Goal: Task Accomplishment & Management: Manage account settings

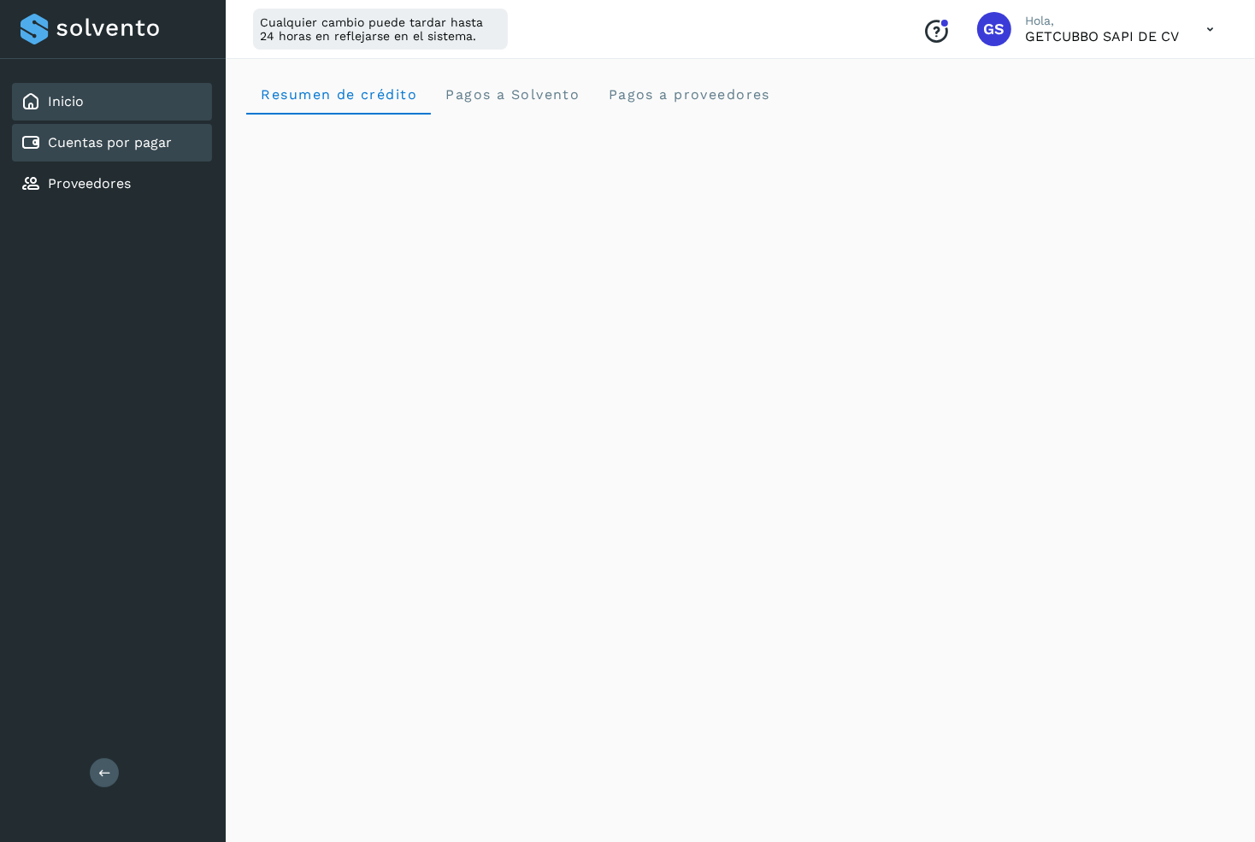
click at [144, 152] on div "Cuentas por pagar" at bounding box center [112, 143] width 200 height 38
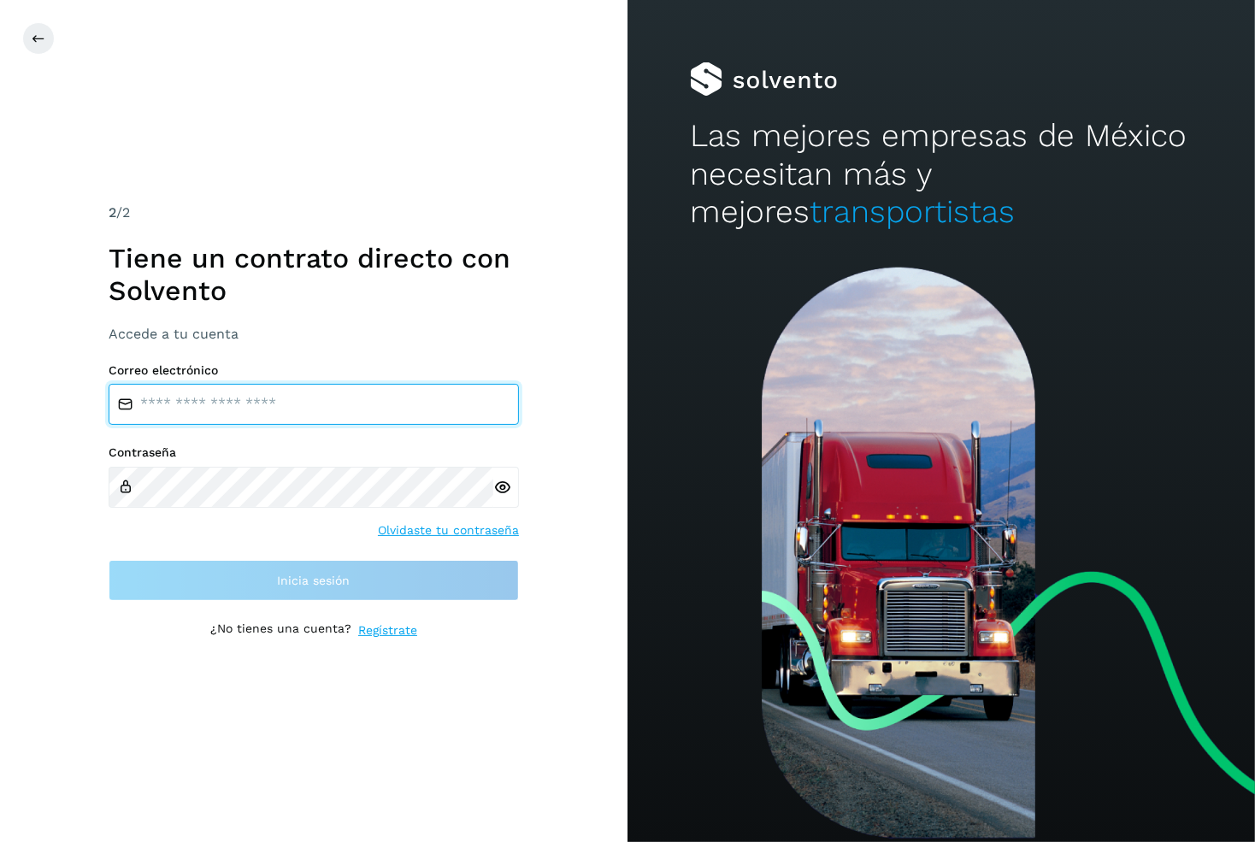
click at [280, 394] on input "email" at bounding box center [314, 404] width 410 height 41
type input "**********"
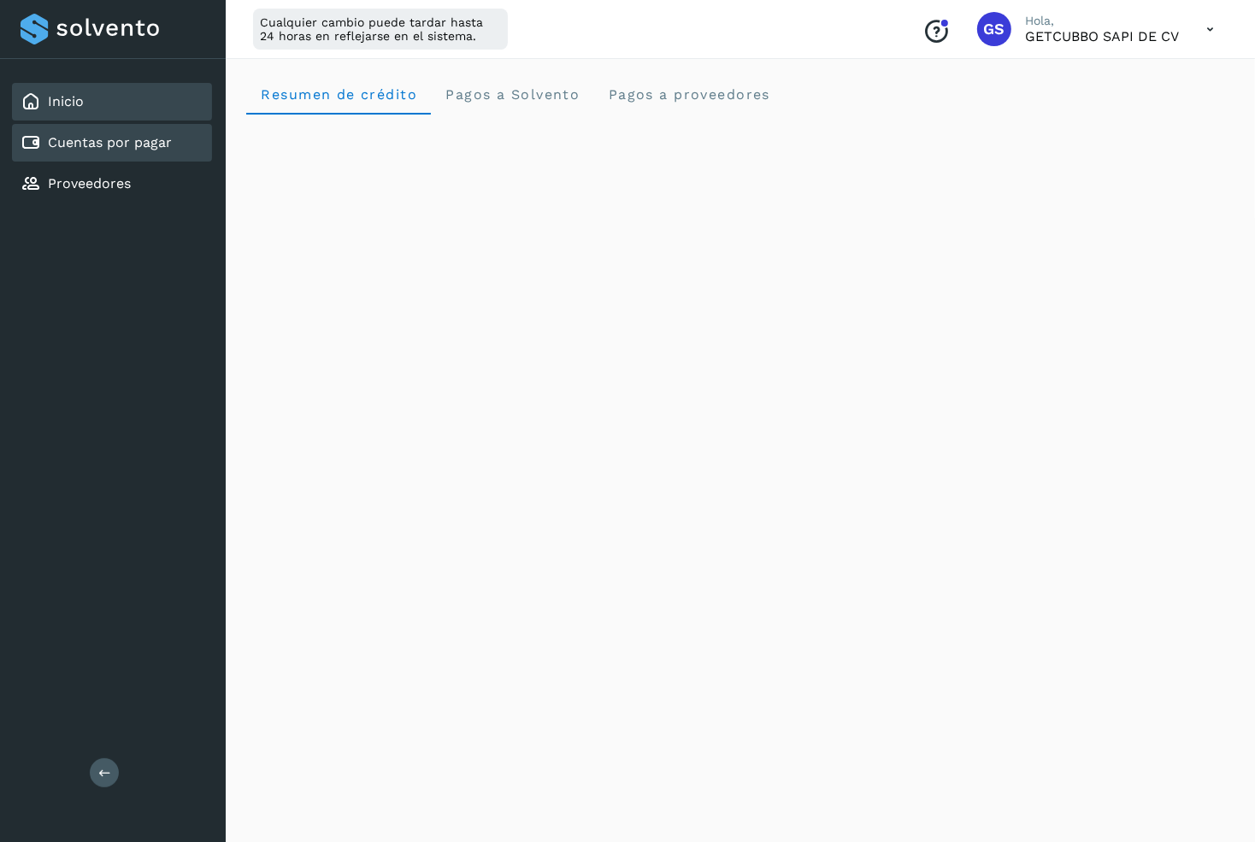
click at [180, 146] on div "Cuentas por pagar" at bounding box center [112, 143] width 200 height 38
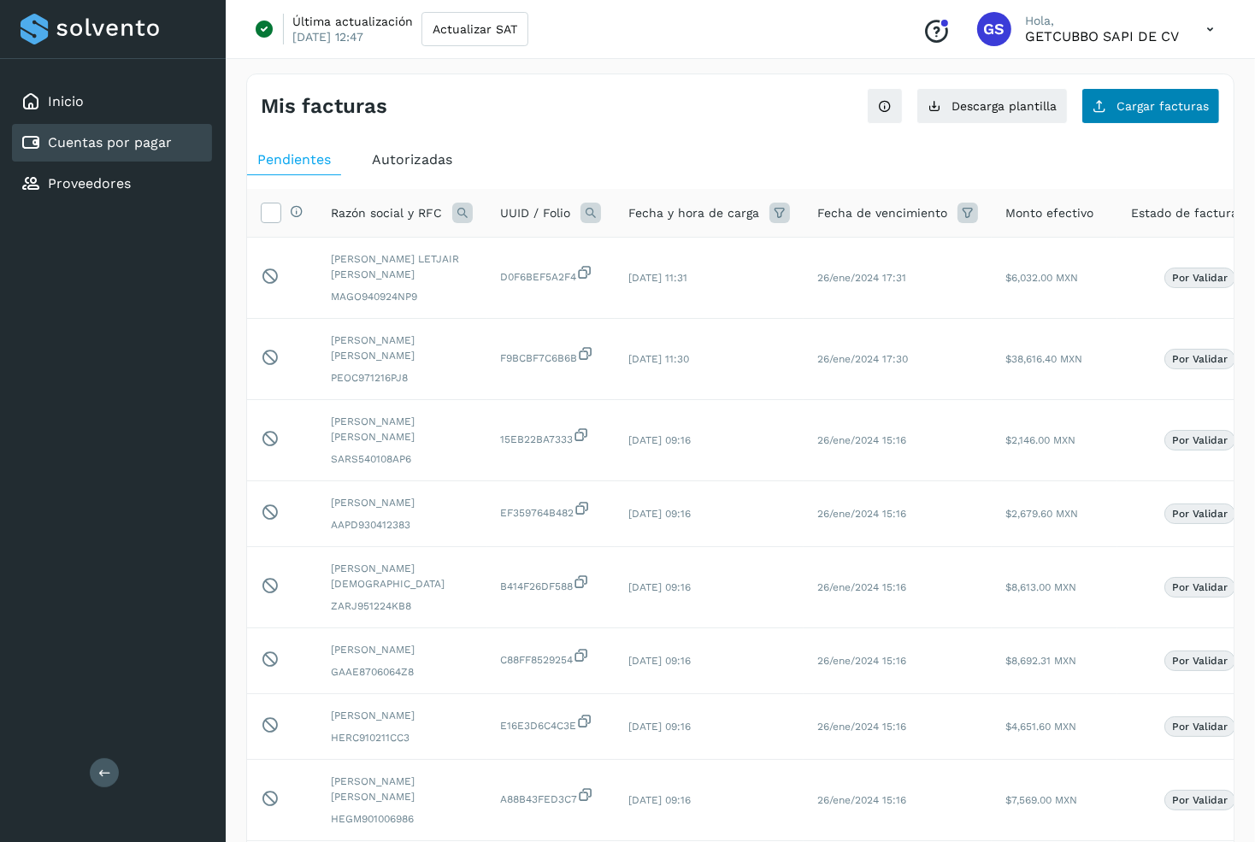
click at [1124, 101] on span "Cargar facturas" at bounding box center [1162, 106] width 92 height 12
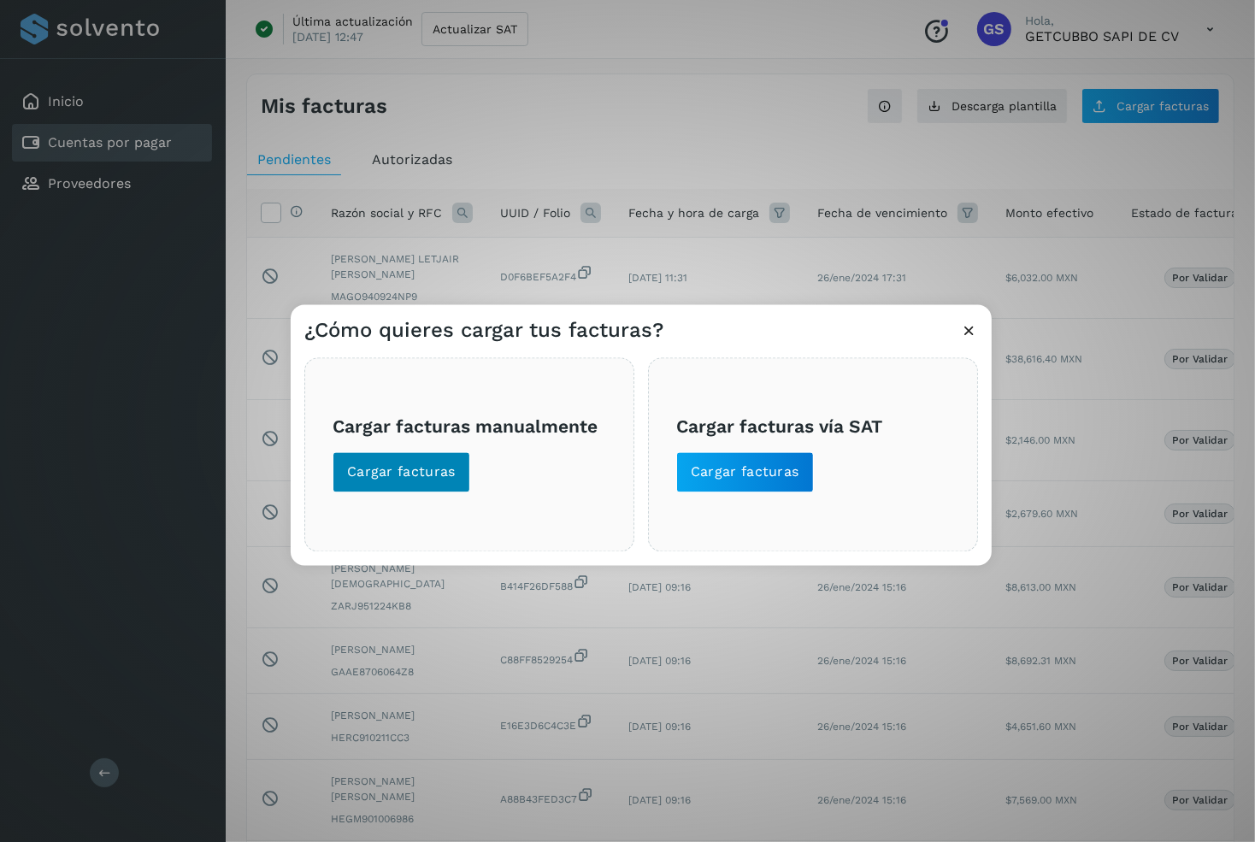
click at [403, 468] on span "Cargar facturas" at bounding box center [401, 471] width 109 height 19
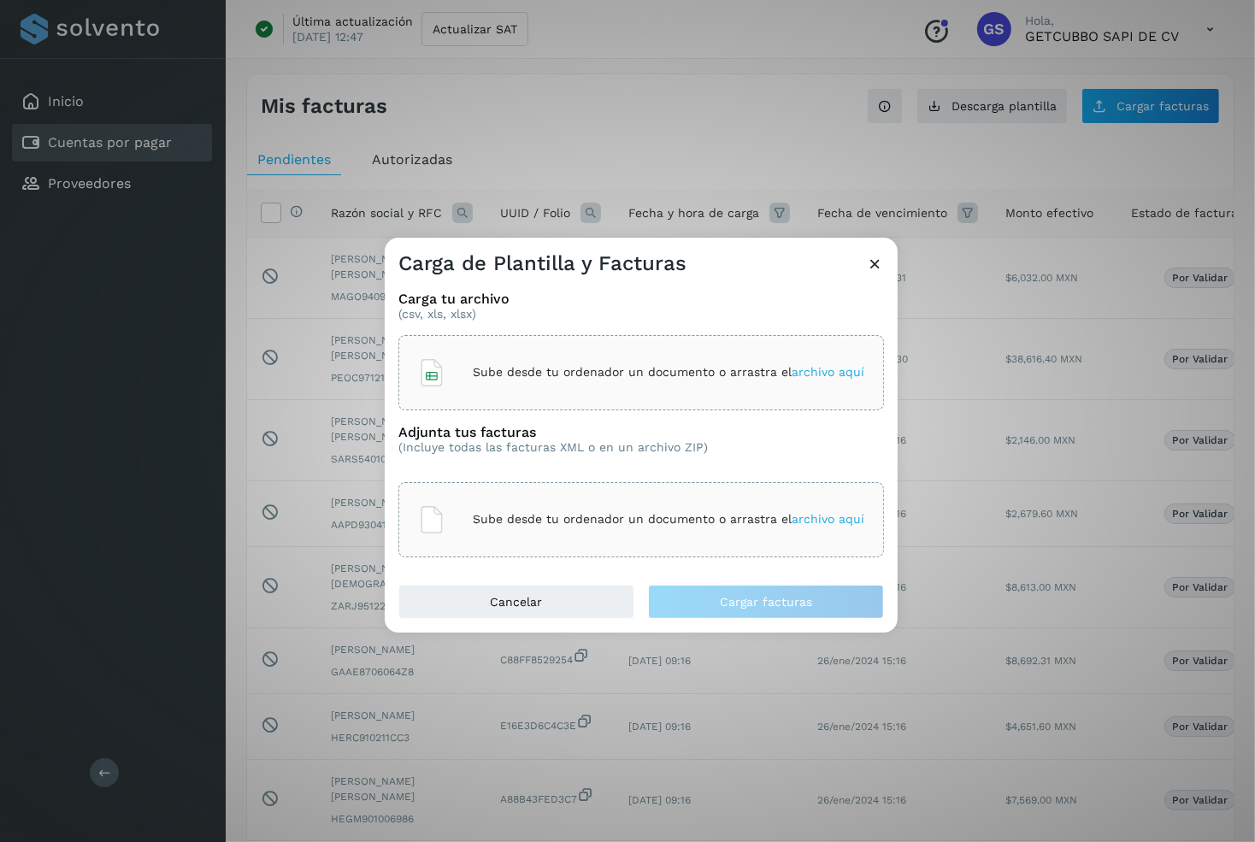
click at [472, 379] on div "Sube desde tu ordenador un documento o arrastra el archivo aquí" at bounding box center [641, 373] width 446 height 46
click at [584, 515] on p "Sube desde tu ordenador un documento o arrastra el archivo aquí" at bounding box center [668, 519] width 391 height 15
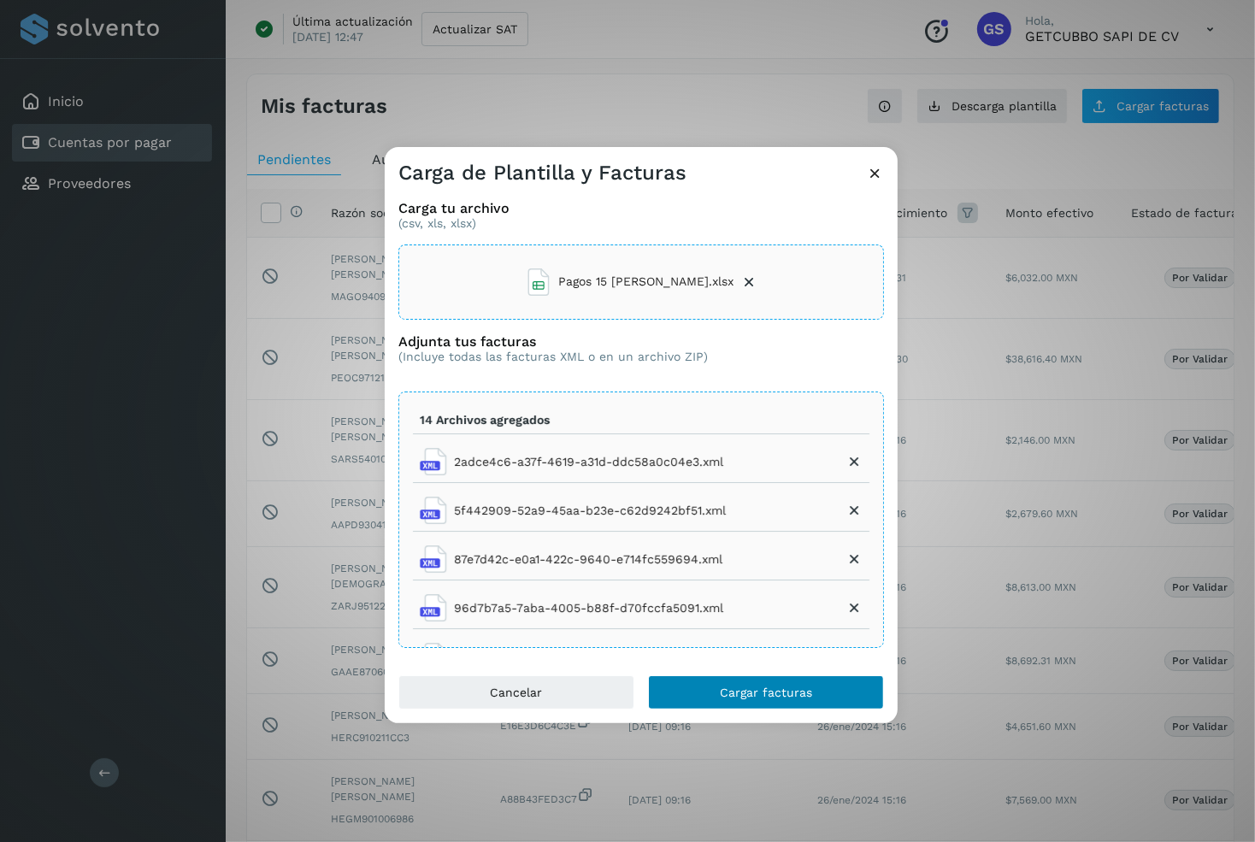
click at [805, 688] on span "Cargar facturas" at bounding box center [766, 692] width 92 height 12
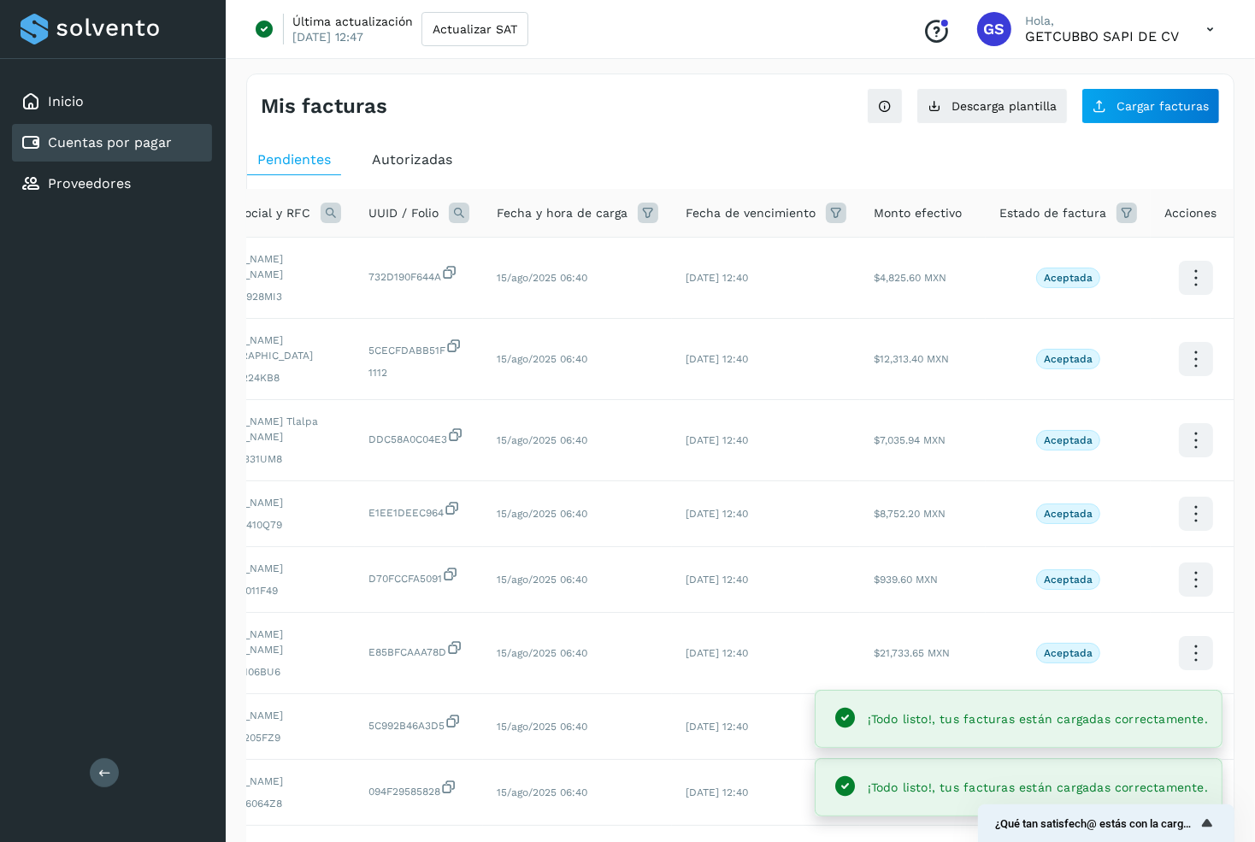
scroll to position [0, 130]
click at [1118, 213] on icon at bounding box center [1128, 213] width 21 height 21
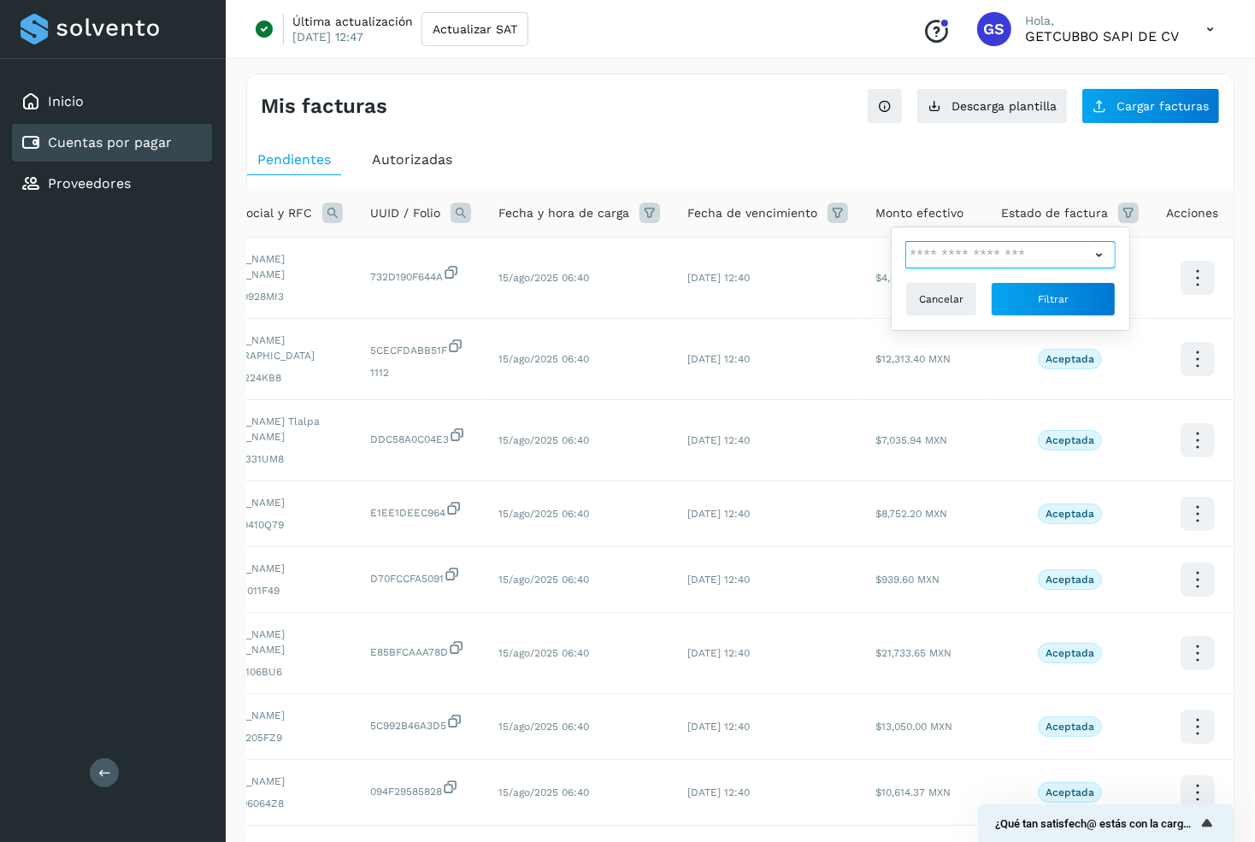
click at [1063, 241] on input "text" at bounding box center [997, 254] width 185 height 27
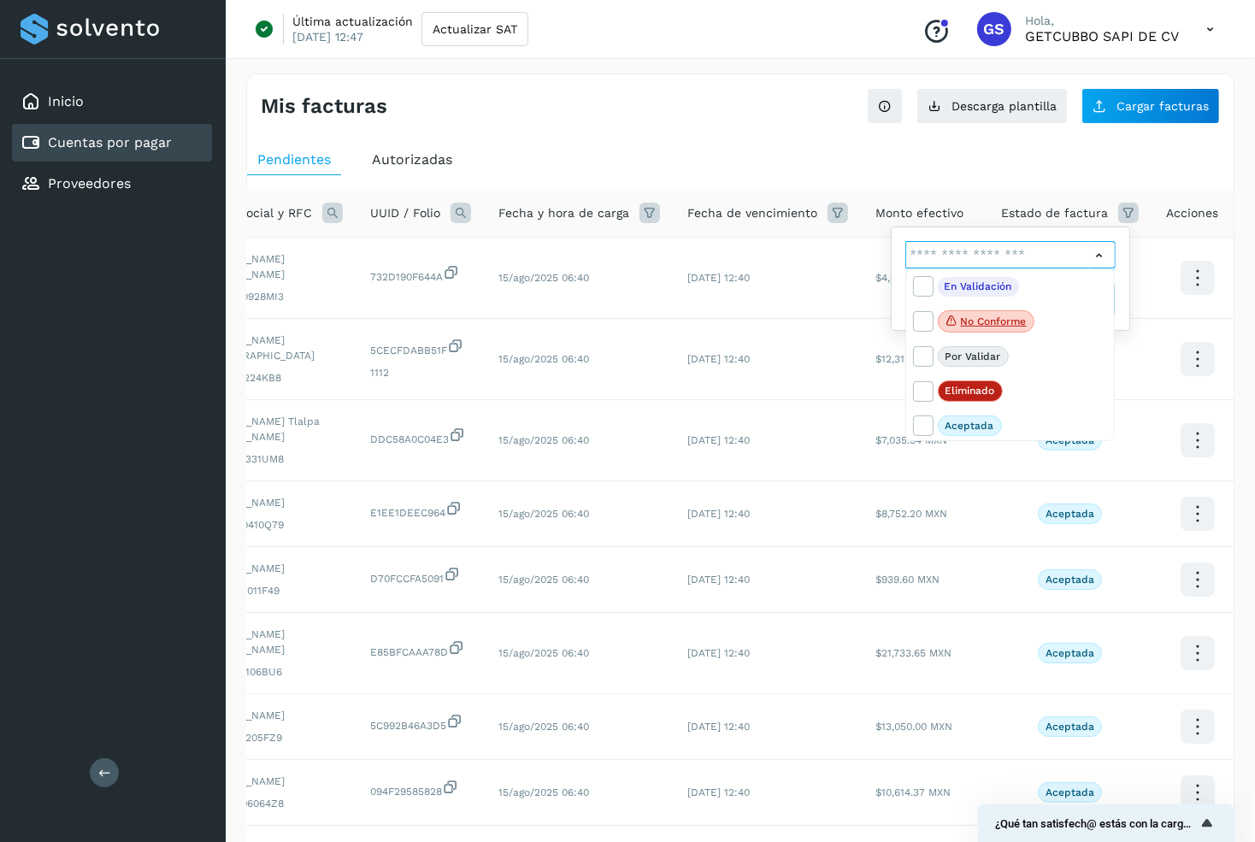
scroll to position [75, 0]
click at [973, 420] on p "Aceptada" at bounding box center [969, 426] width 49 height 12
click at [915, 423] on icon at bounding box center [922, 424] width 17 height 17
type input "**********"
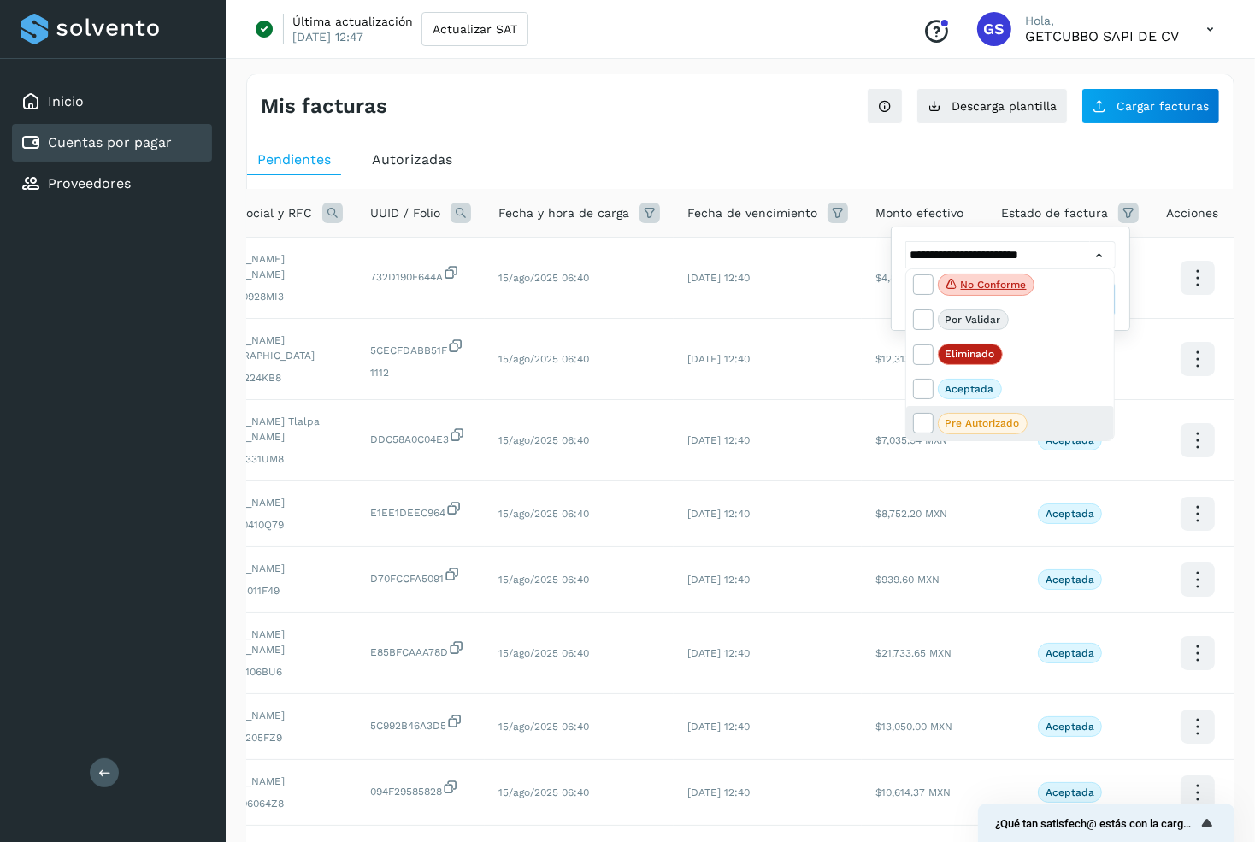
scroll to position [37, 0]
click at [1050, 231] on div at bounding box center [627, 421] width 1255 height 842
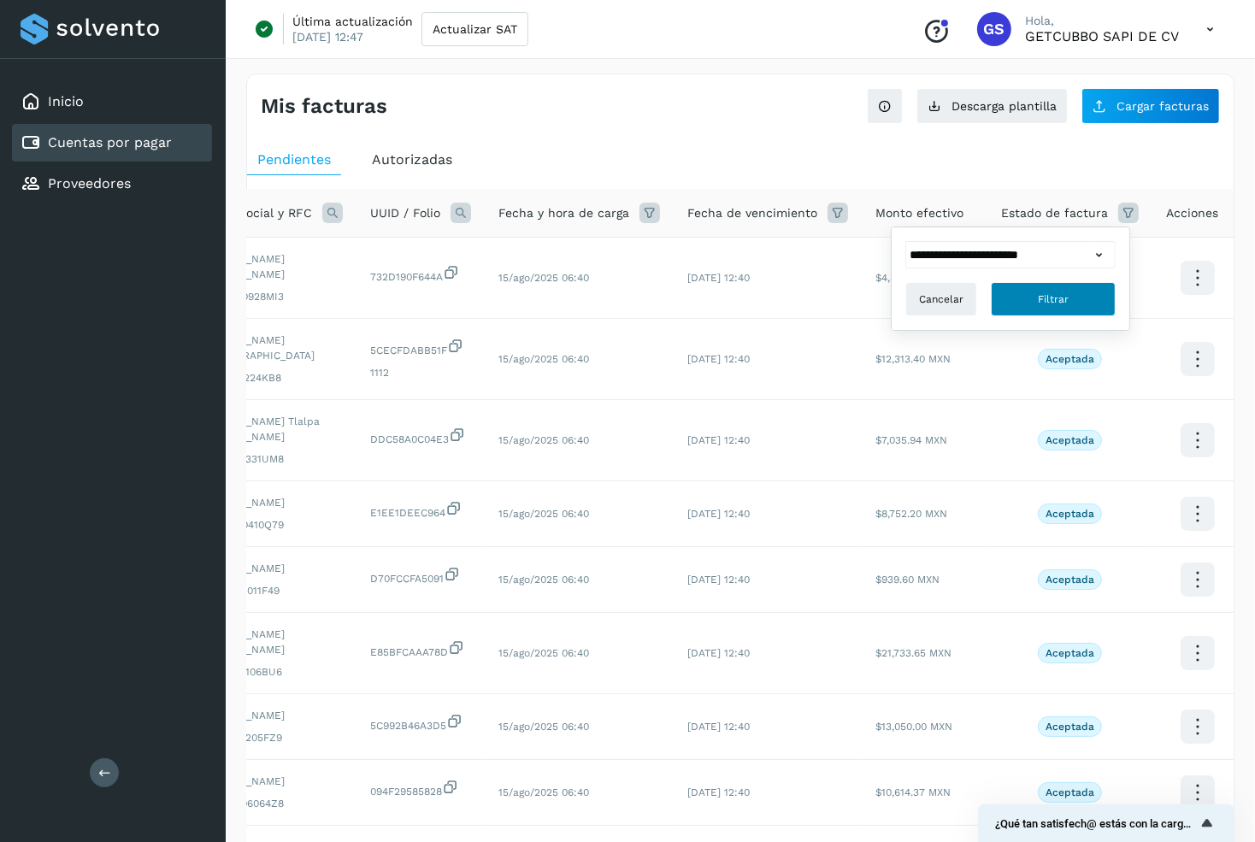
click at [1053, 282] on button "Filtrar" at bounding box center [1053, 299] width 125 height 34
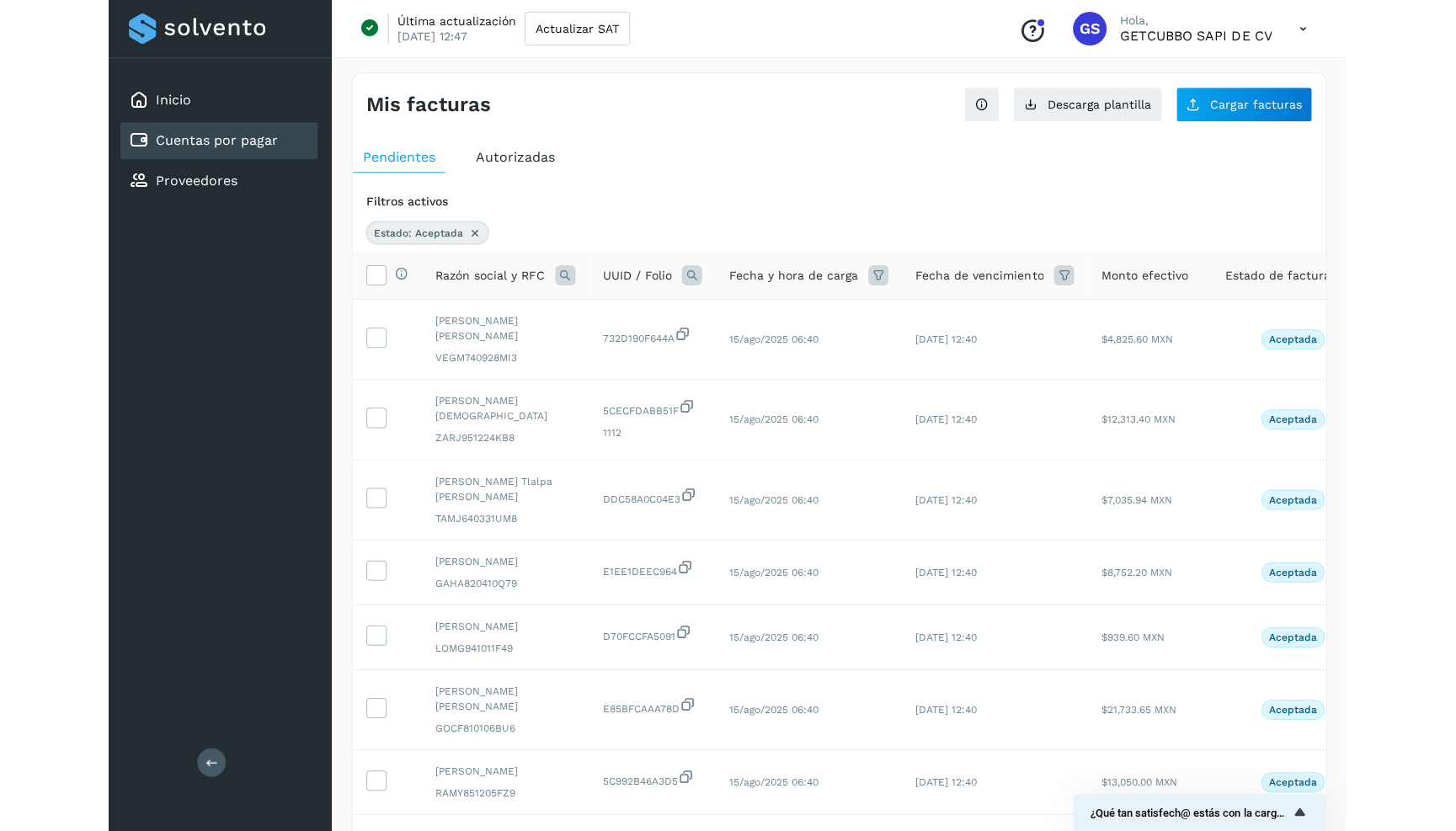
scroll to position [0, 0]
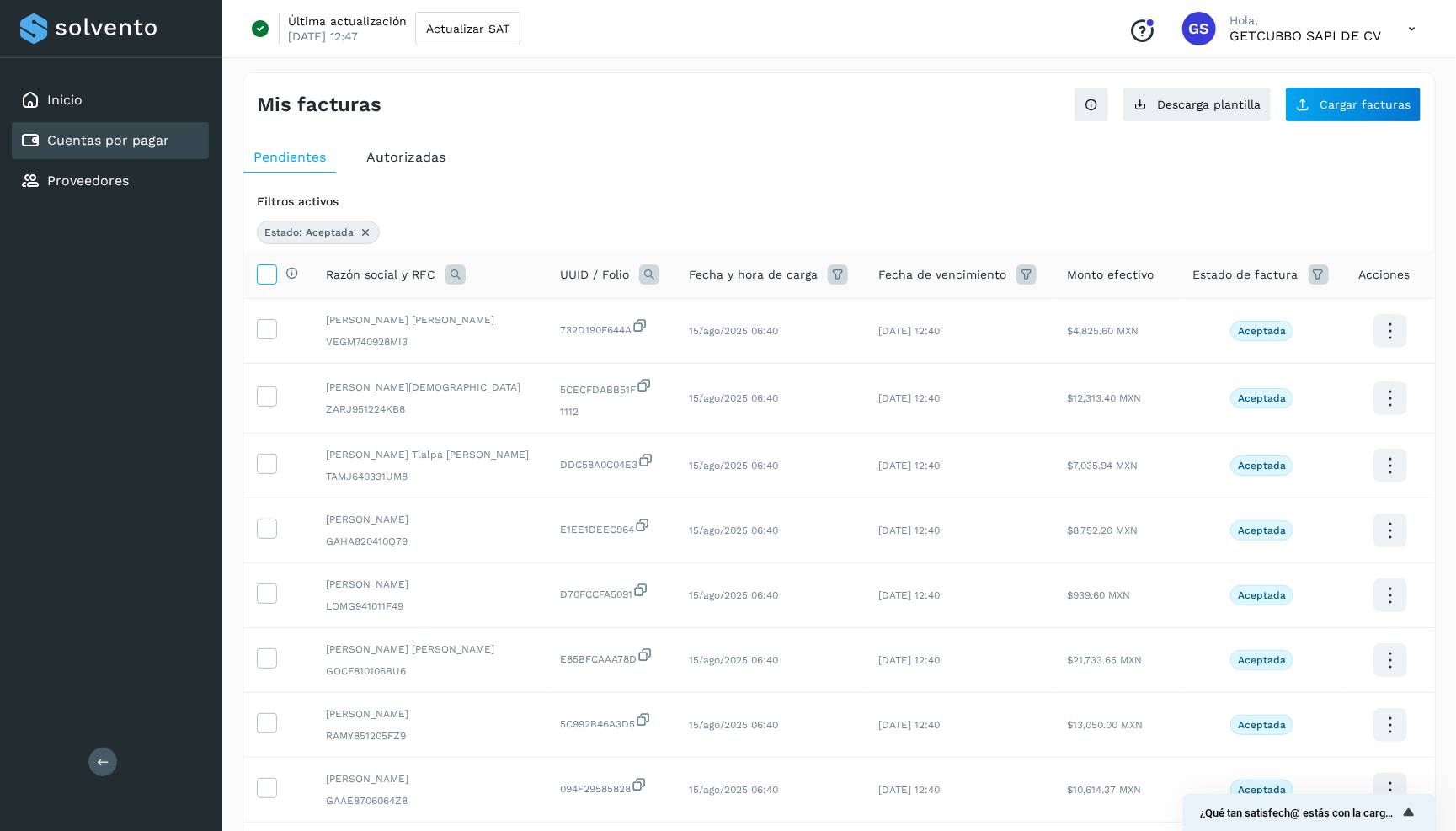
click at [269, 275] on icon at bounding box center [267, 273] width 18 height 18
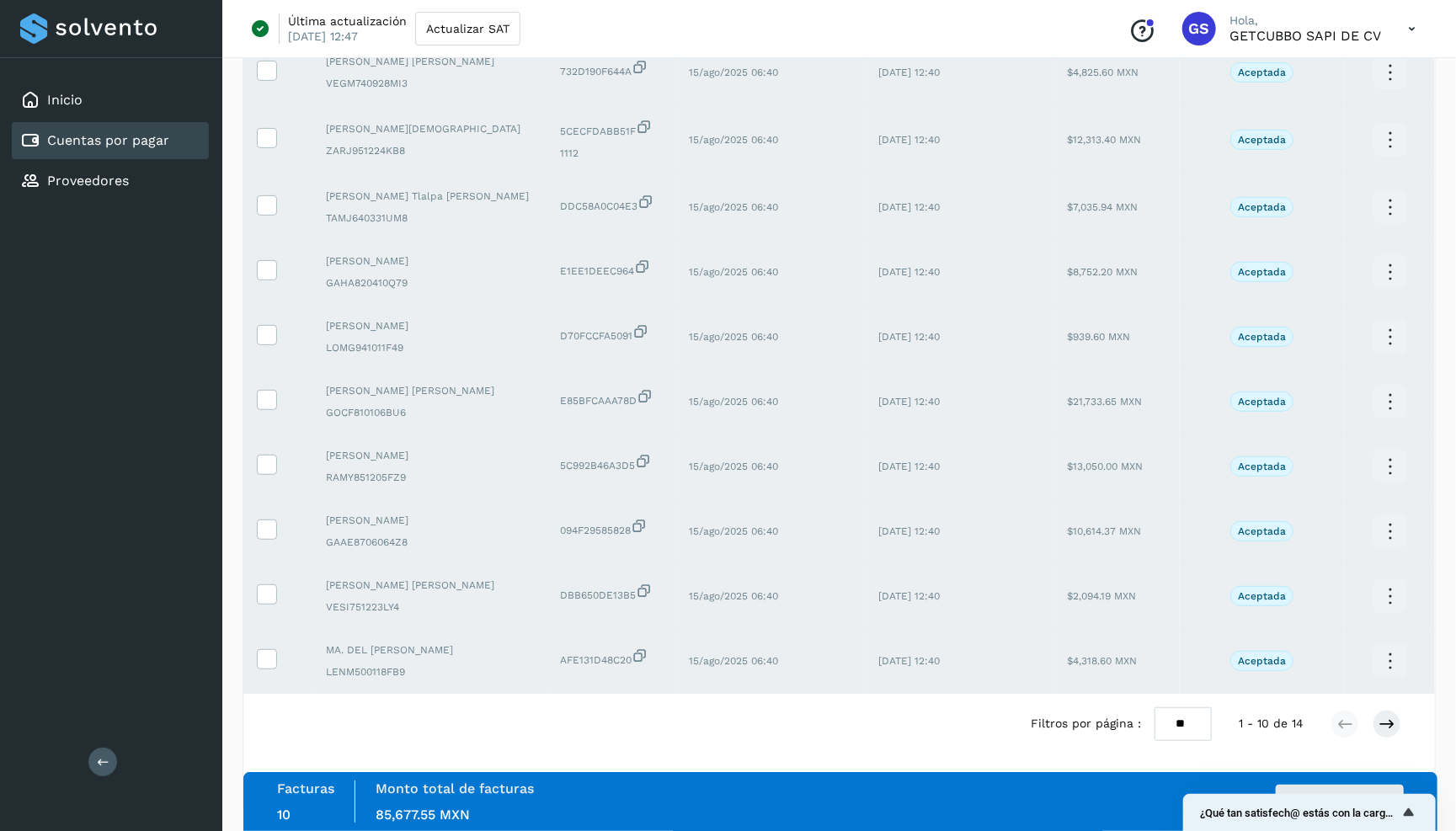
scroll to position [257, 0]
select select "**"
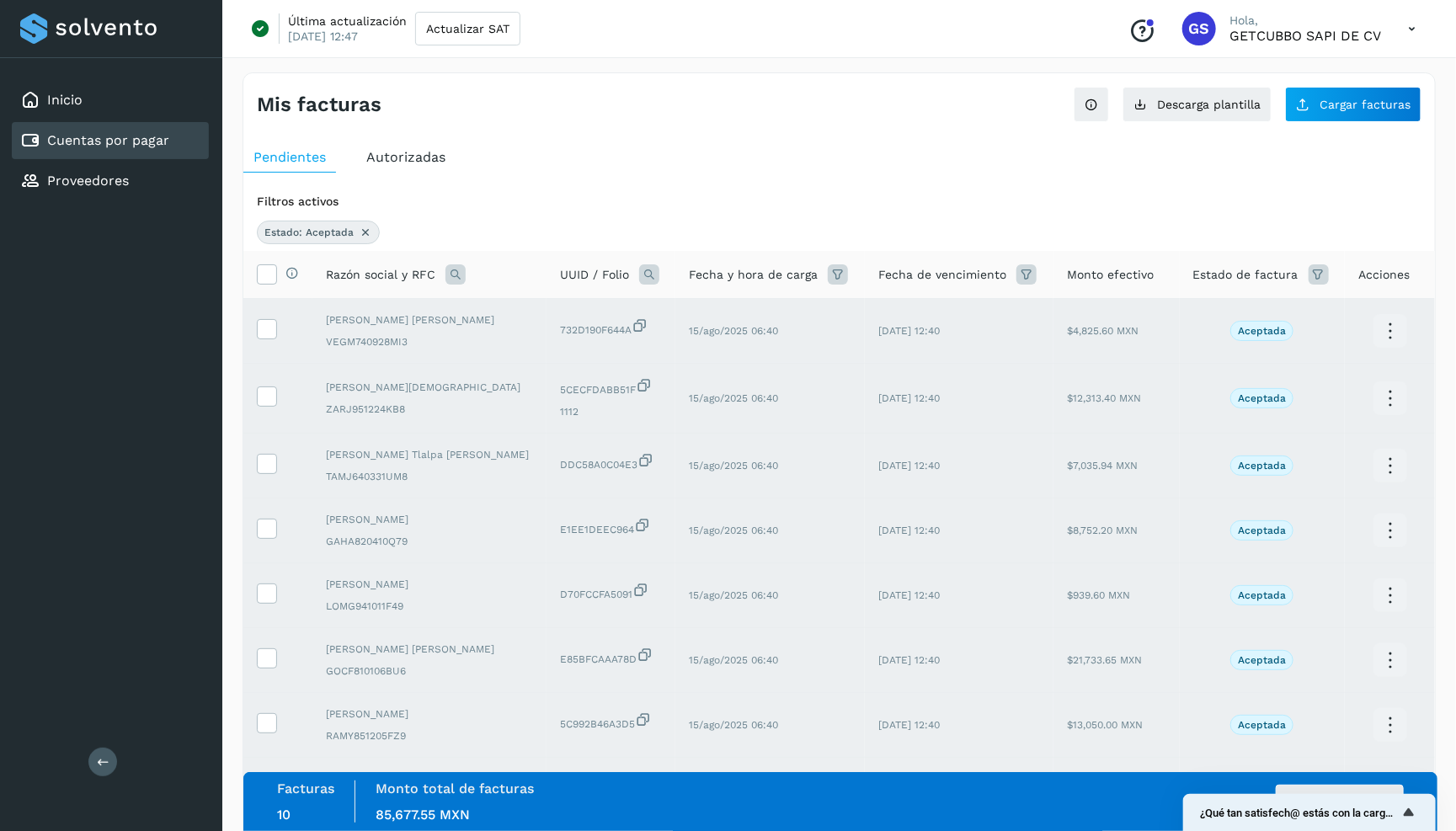
scroll to position [0, 0]
click at [277, 275] on div "Selecciona todas las facturas disponibles para autorización" at bounding box center [288, 275] width 22 height 18
click at [269, 274] on icon at bounding box center [267, 273] width 18 height 18
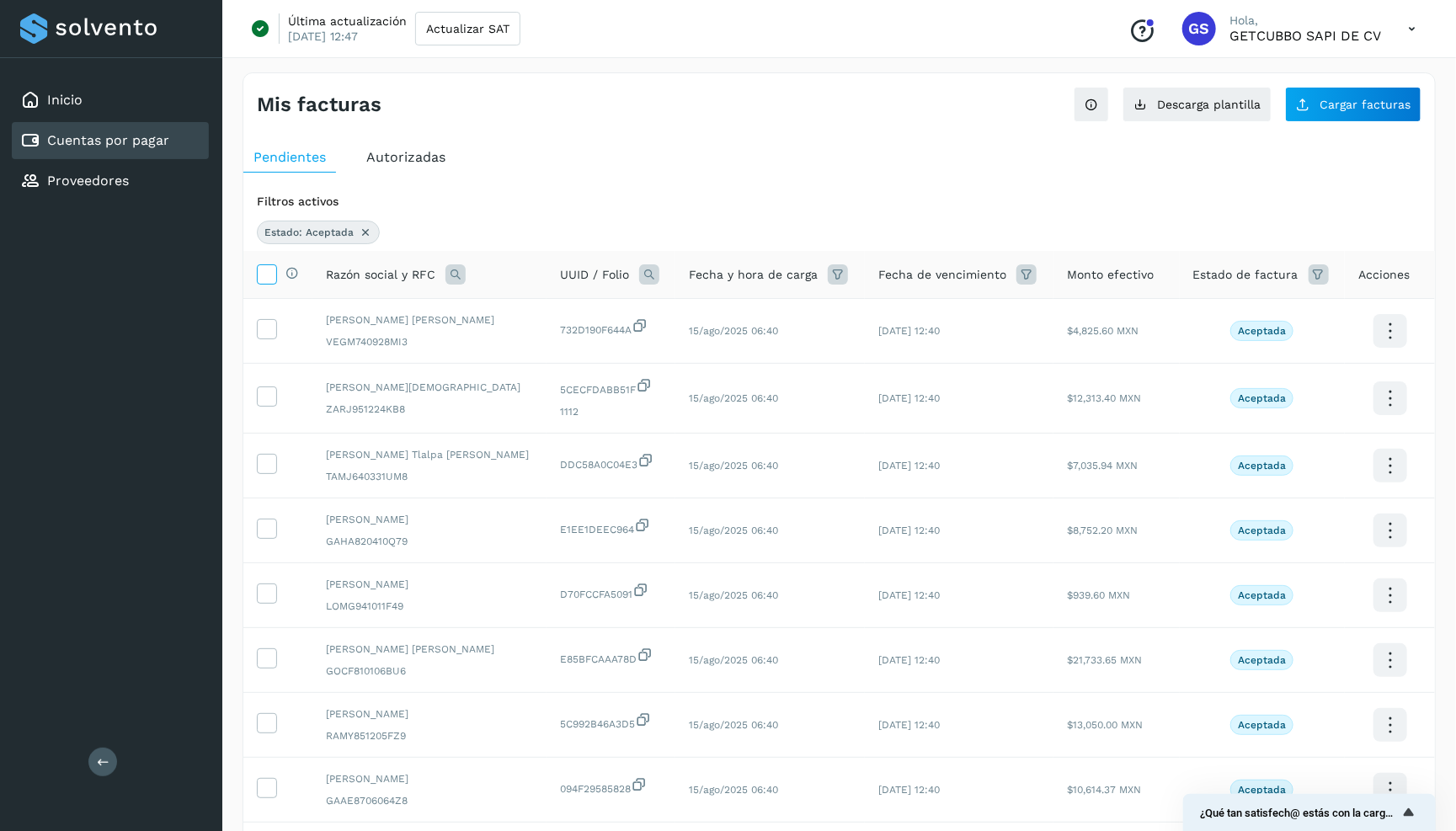
click at [269, 274] on icon at bounding box center [267, 273] width 18 height 18
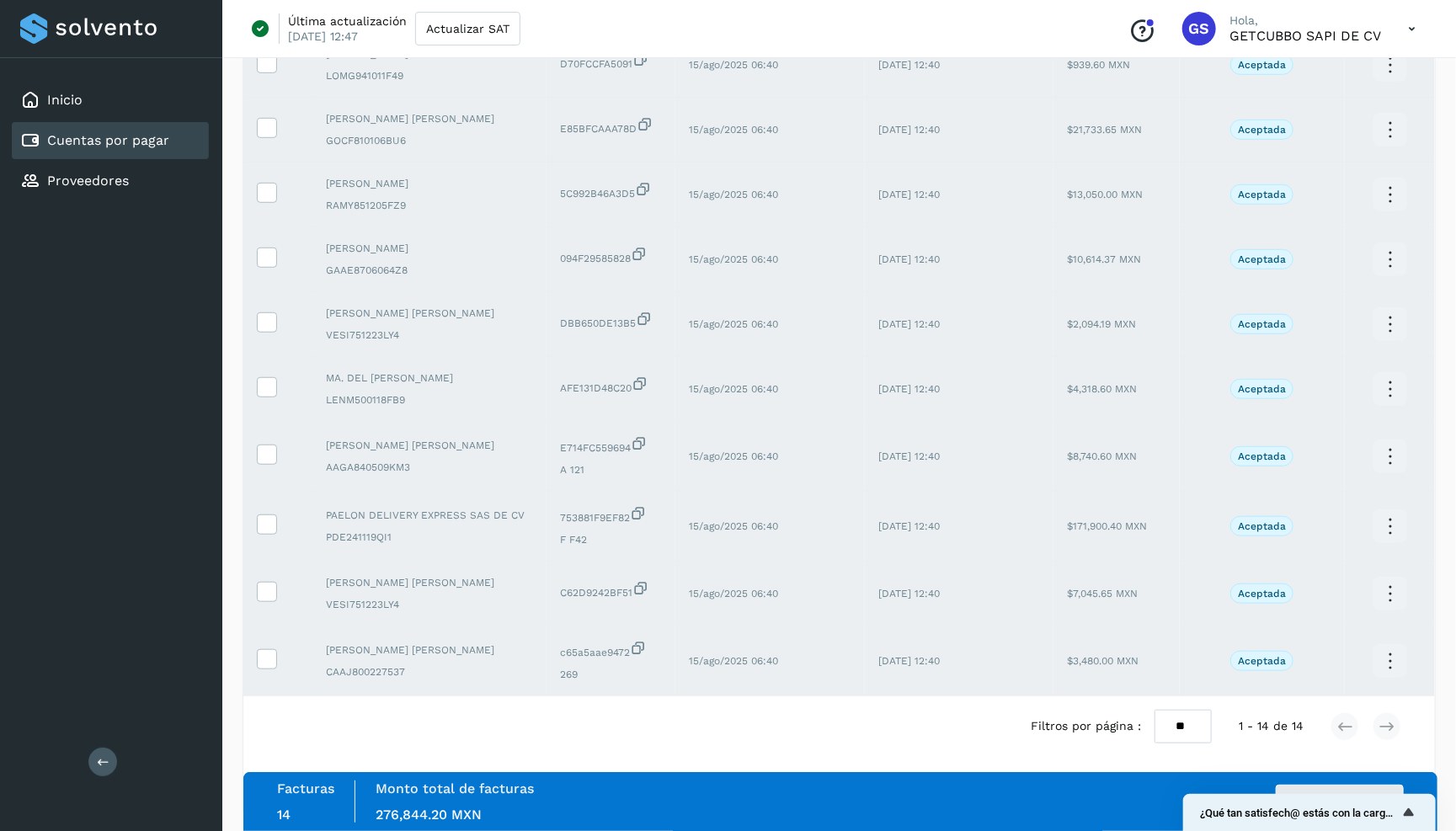
scroll to position [530, 0]
click at [1235, 788] on button "Autorizar facturas" at bounding box center [1340, 801] width 128 height 33
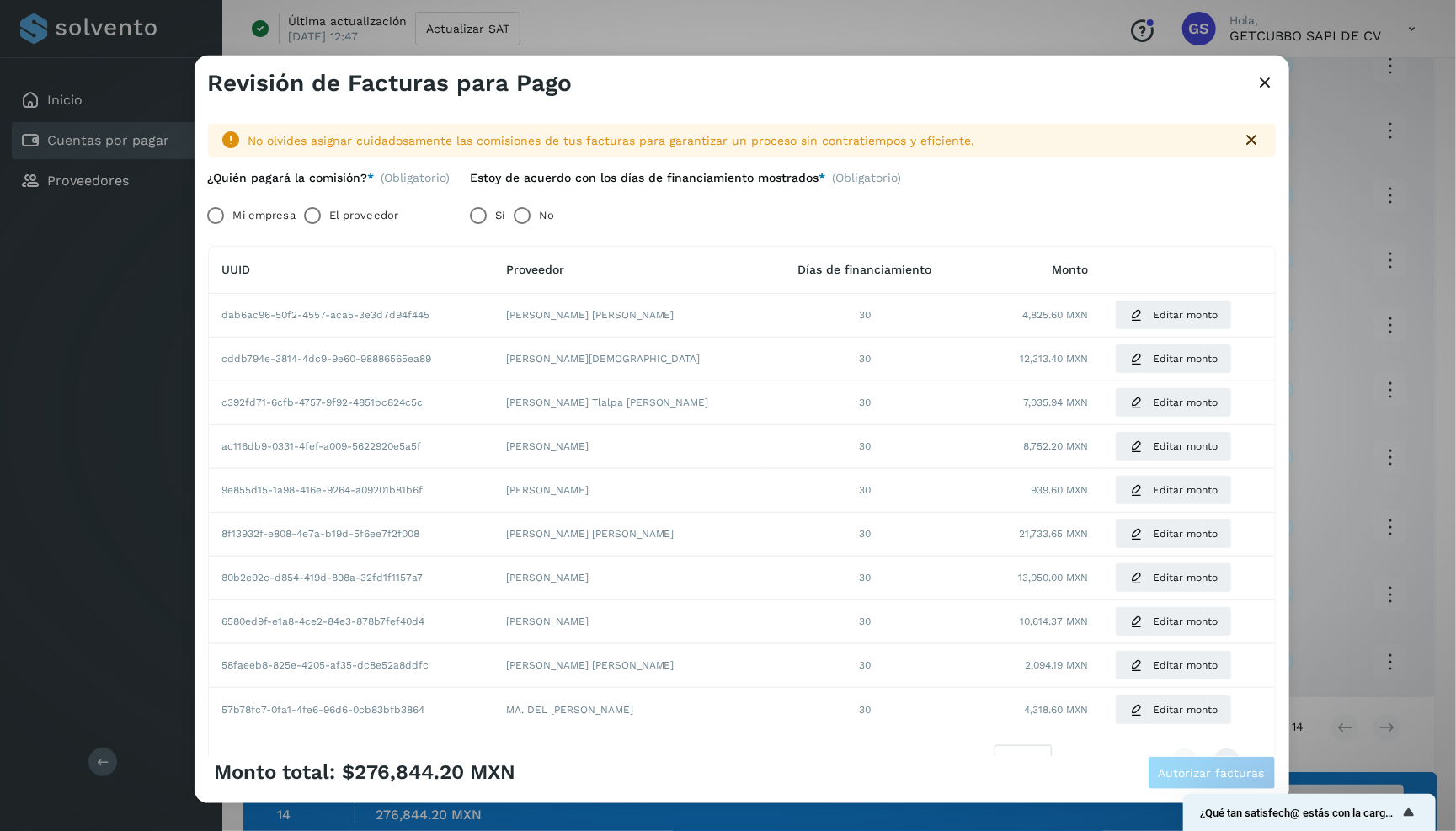
click at [254, 211] on label "Mi empresa" at bounding box center [264, 216] width 62 height 33
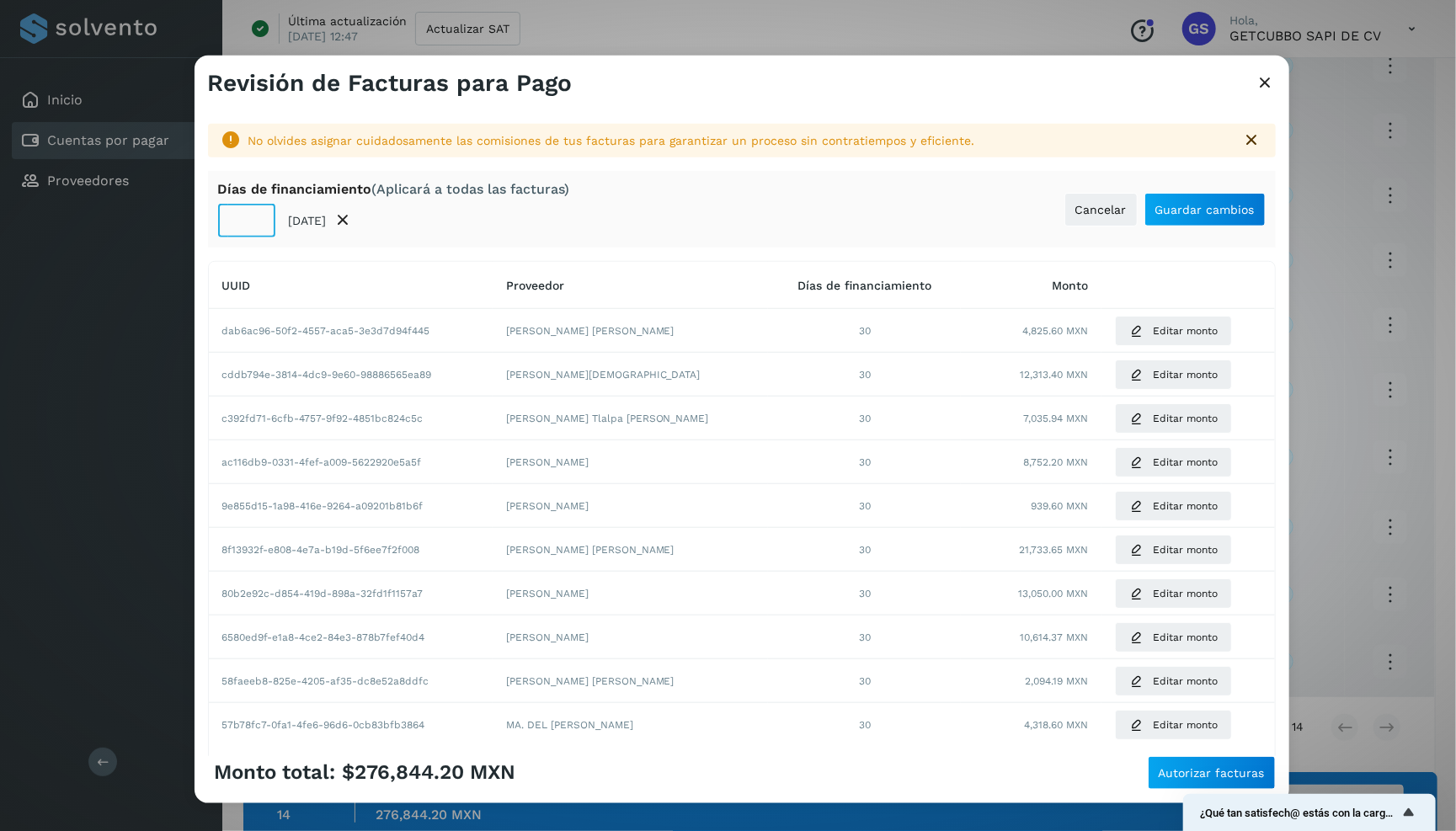
click at [233, 214] on input "**" at bounding box center [246, 221] width 57 height 33
type input "**"
click at [1225, 205] on span "Guardar cambios" at bounding box center [1205, 210] width 99 height 12
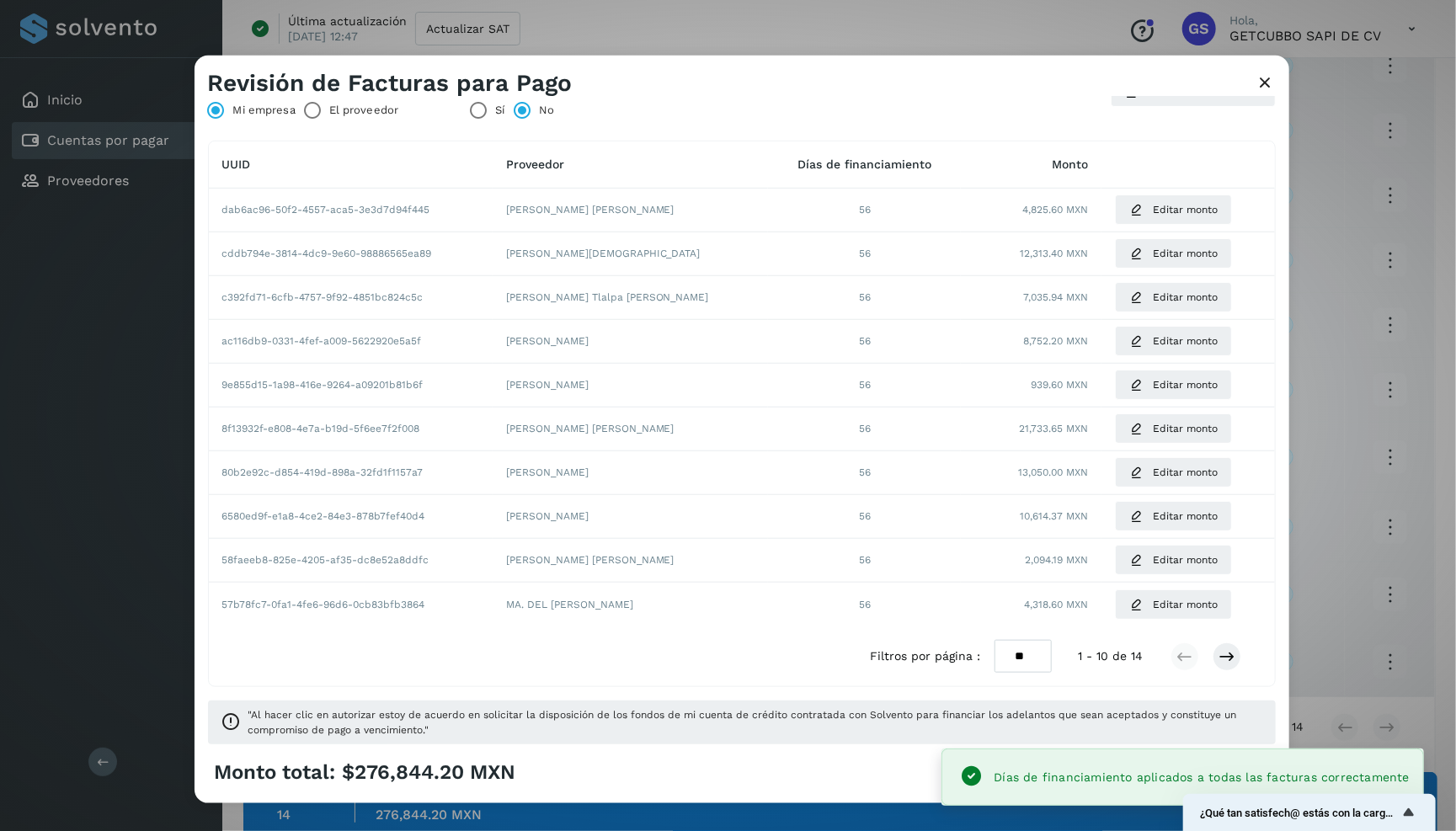
scroll to position [104, 0]
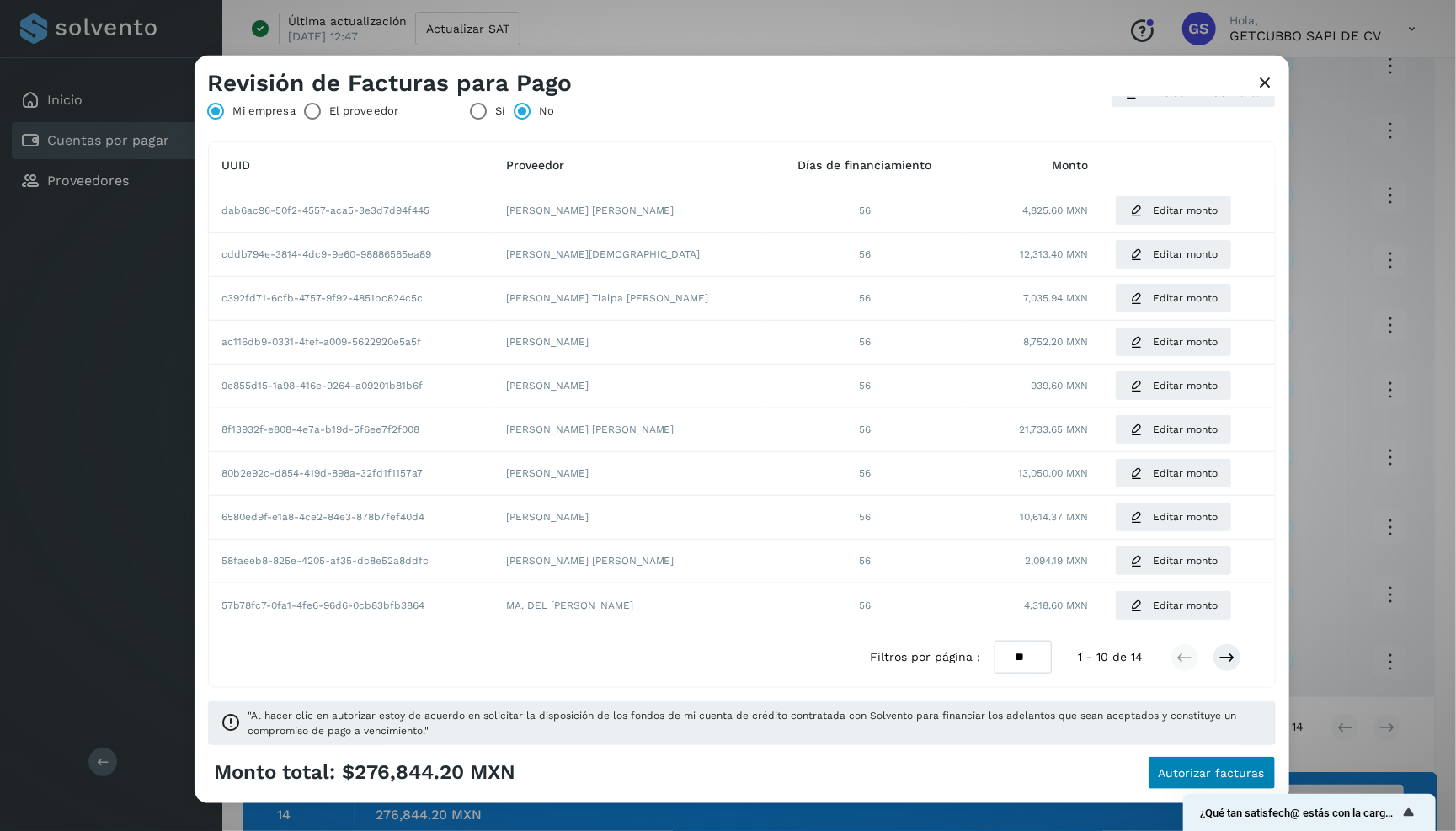
click at [1202, 772] on span "Autorizar facturas" at bounding box center [1212, 773] width 106 height 12
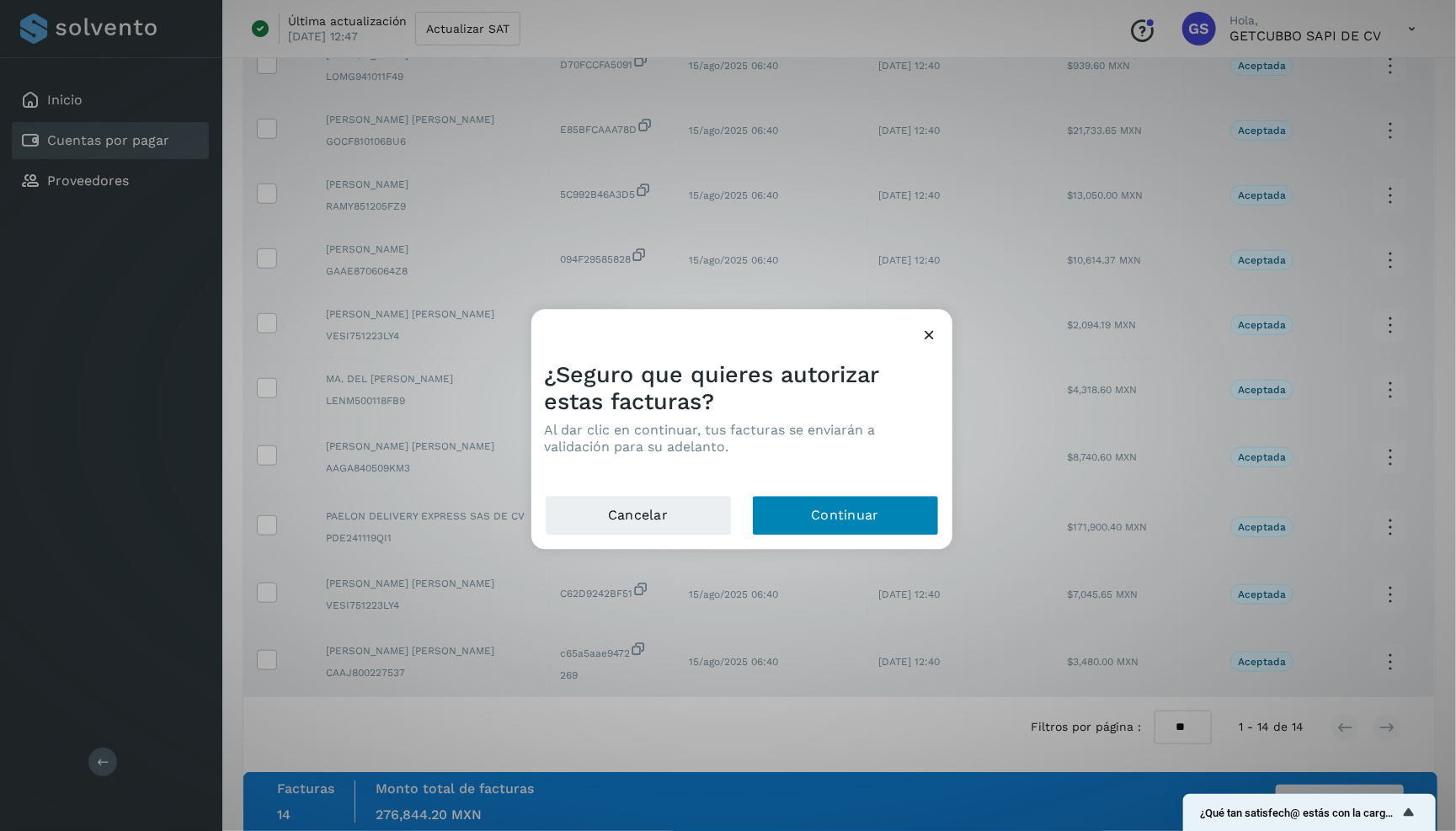
click at [865, 507] on button "Continuar" at bounding box center [845, 515] width 187 height 40
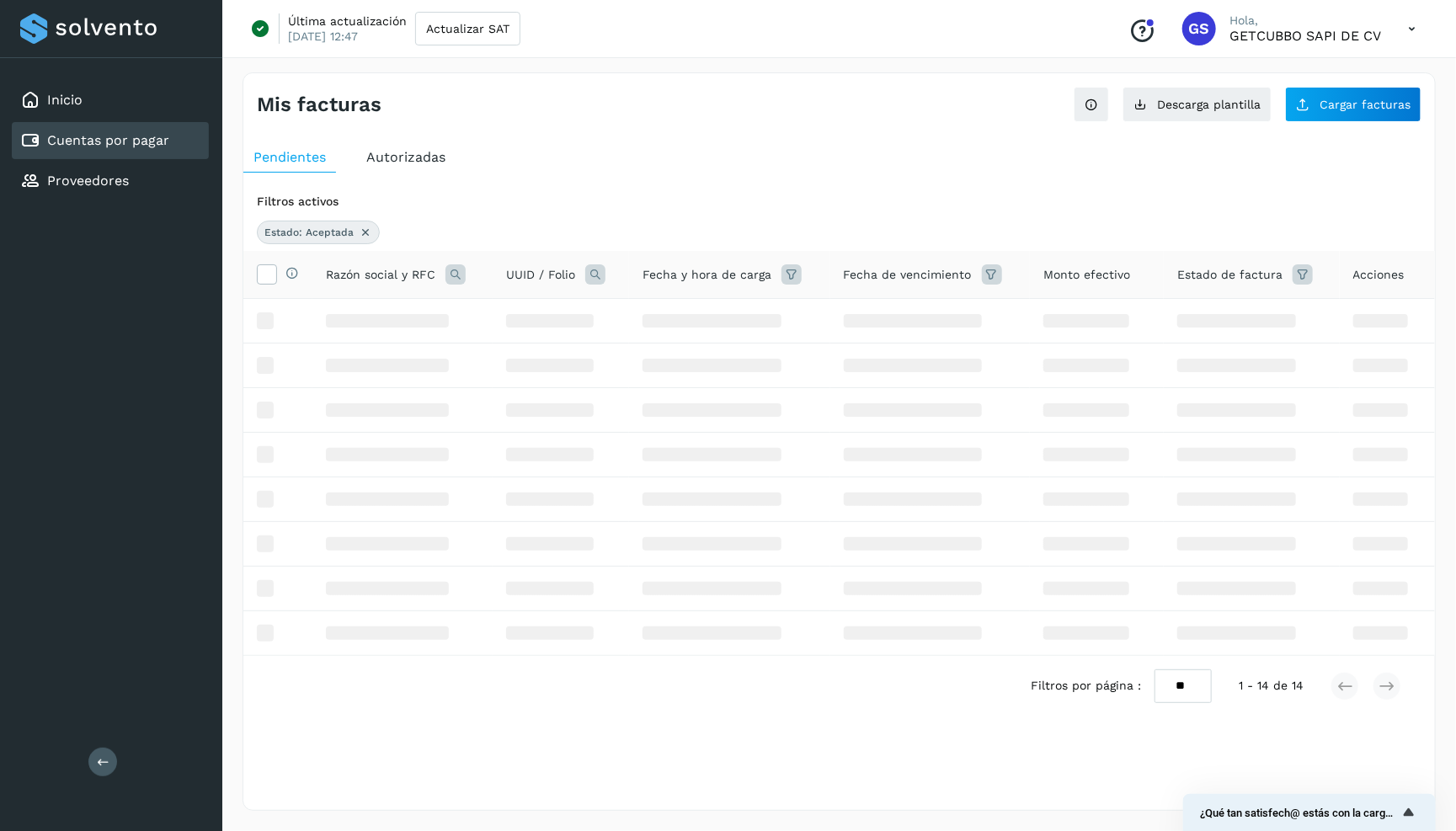
scroll to position [0, 0]
click at [1235, 275] on icon at bounding box center [1302, 274] width 21 height 21
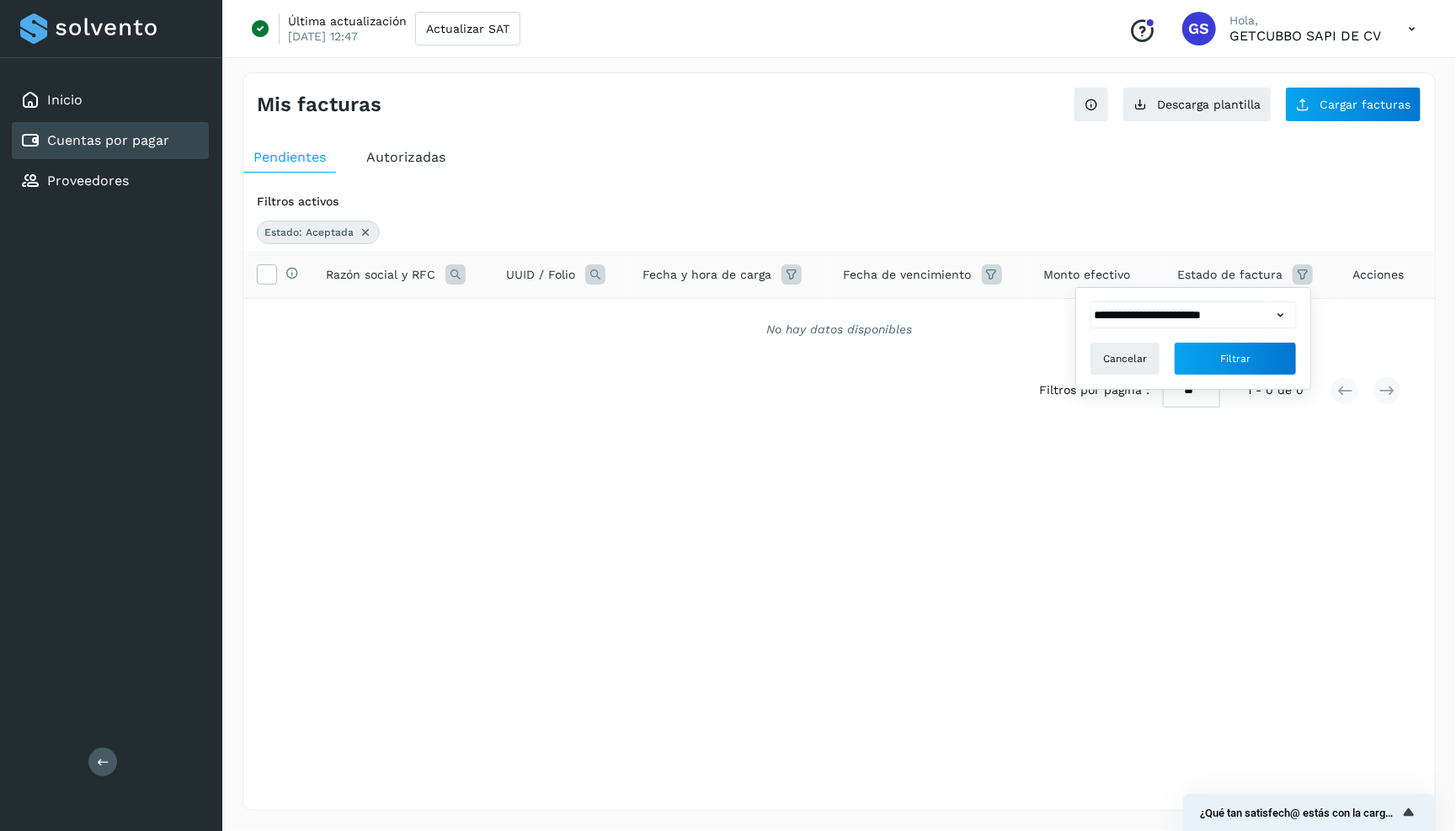
click at [992, 193] on div "Filtros activos" at bounding box center [839, 202] width 1164 height 18
click at [364, 228] on icon at bounding box center [365, 232] width 14 height 14
select select "**"
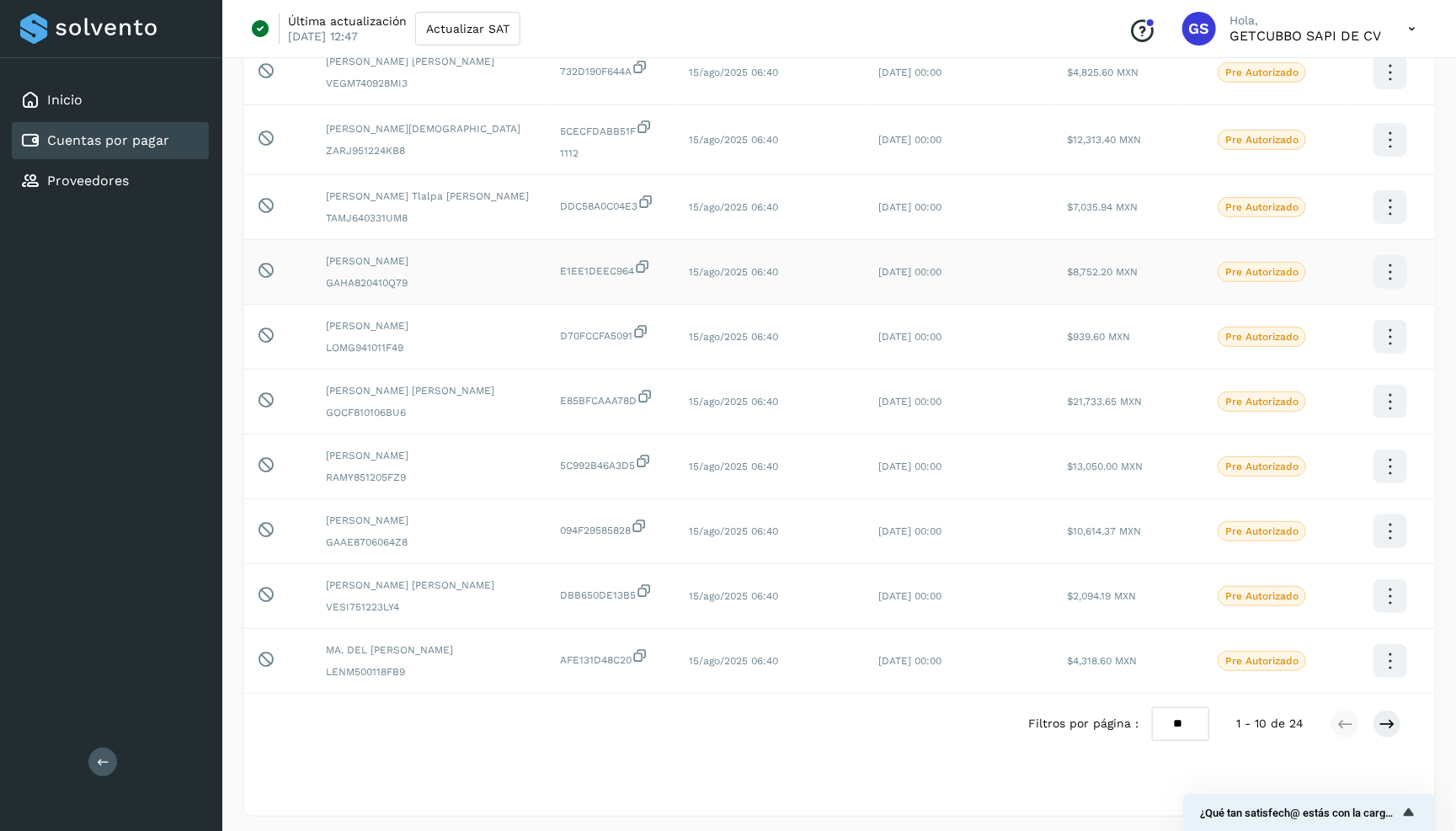
scroll to position [193, 0]
